Goal: Navigation & Orientation: Find specific page/section

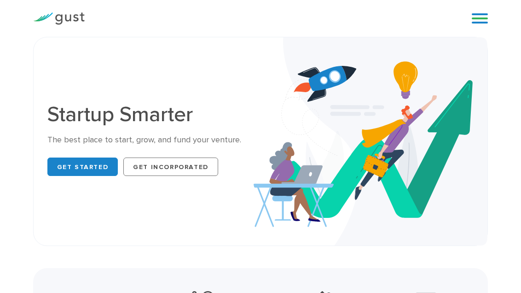
click at [481, 19] on link at bounding box center [480, 19] width 16 height 14
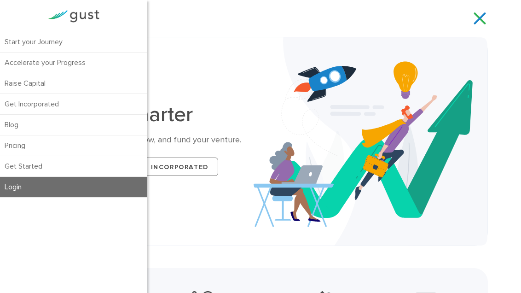
click at [69, 187] on link "Login" at bounding box center [73, 187] width 147 height 20
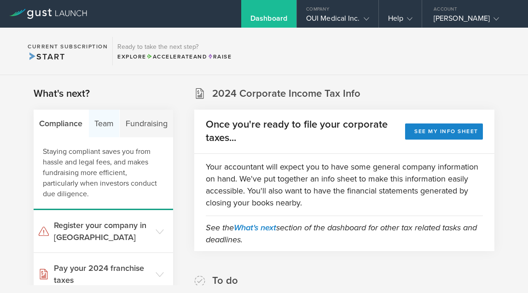
click at [105, 128] on div "Team" at bounding box center [104, 124] width 31 height 28
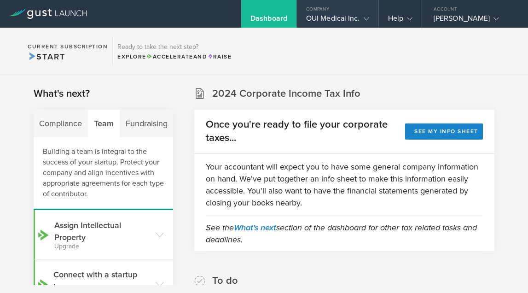
click at [369, 17] on div "OUI Medical Inc." at bounding box center [338, 21] width 82 height 14
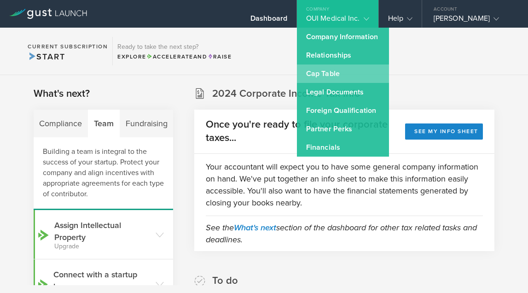
click at [363, 82] on link "Cap Table" at bounding box center [343, 73] width 92 height 18
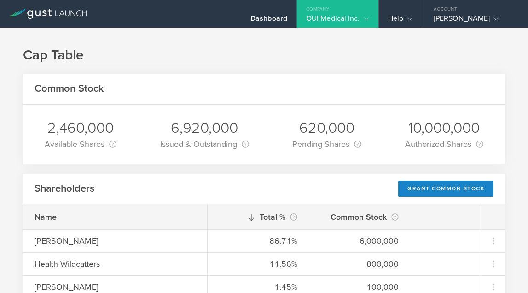
click at [363, 21] on gust-icon at bounding box center [364, 18] width 9 height 9
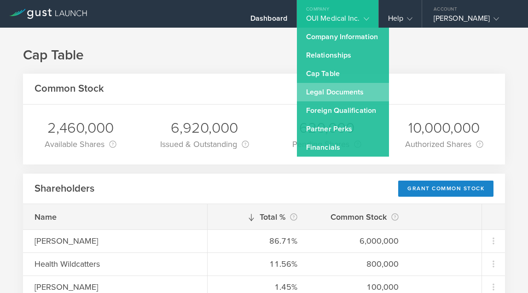
click at [363, 99] on link "Legal Documents" at bounding box center [343, 92] width 92 height 18
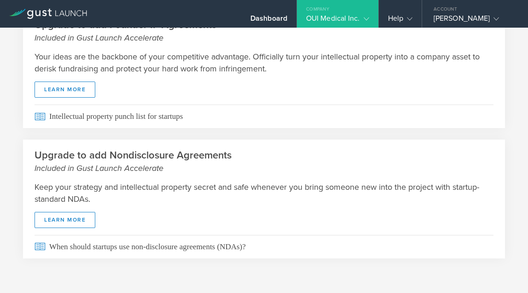
scroll to position [64, 0]
click at [72, 221] on link "Learn More" at bounding box center [65, 220] width 61 height 16
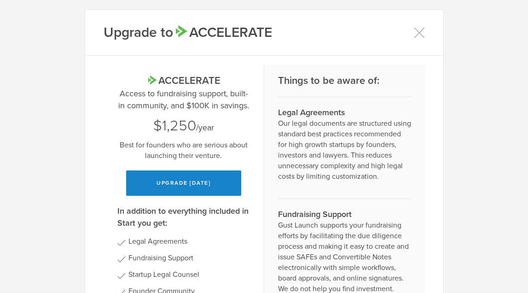
scroll to position [11, 0]
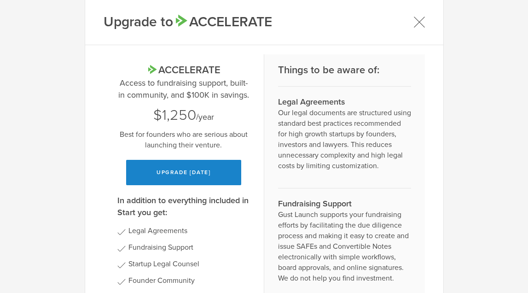
click at [416, 23] on icon at bounding box center [420, 22] width 12 height 12
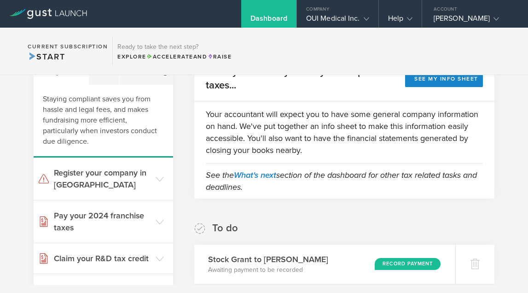
scroll to position [42, 0]
